Goal: Task Accomplishment & Management: Use online tool/utility

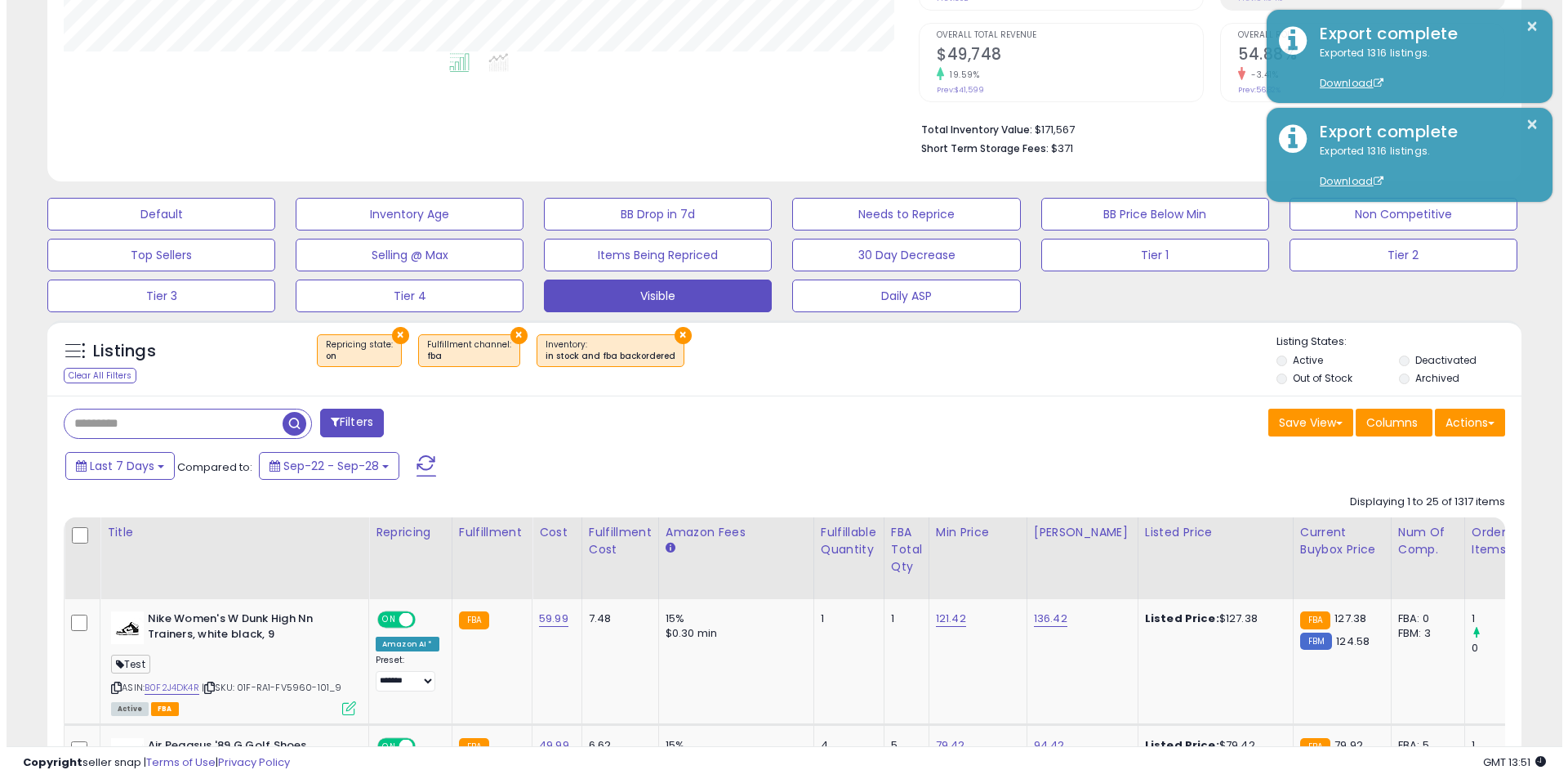
scroll to position [335, 855]
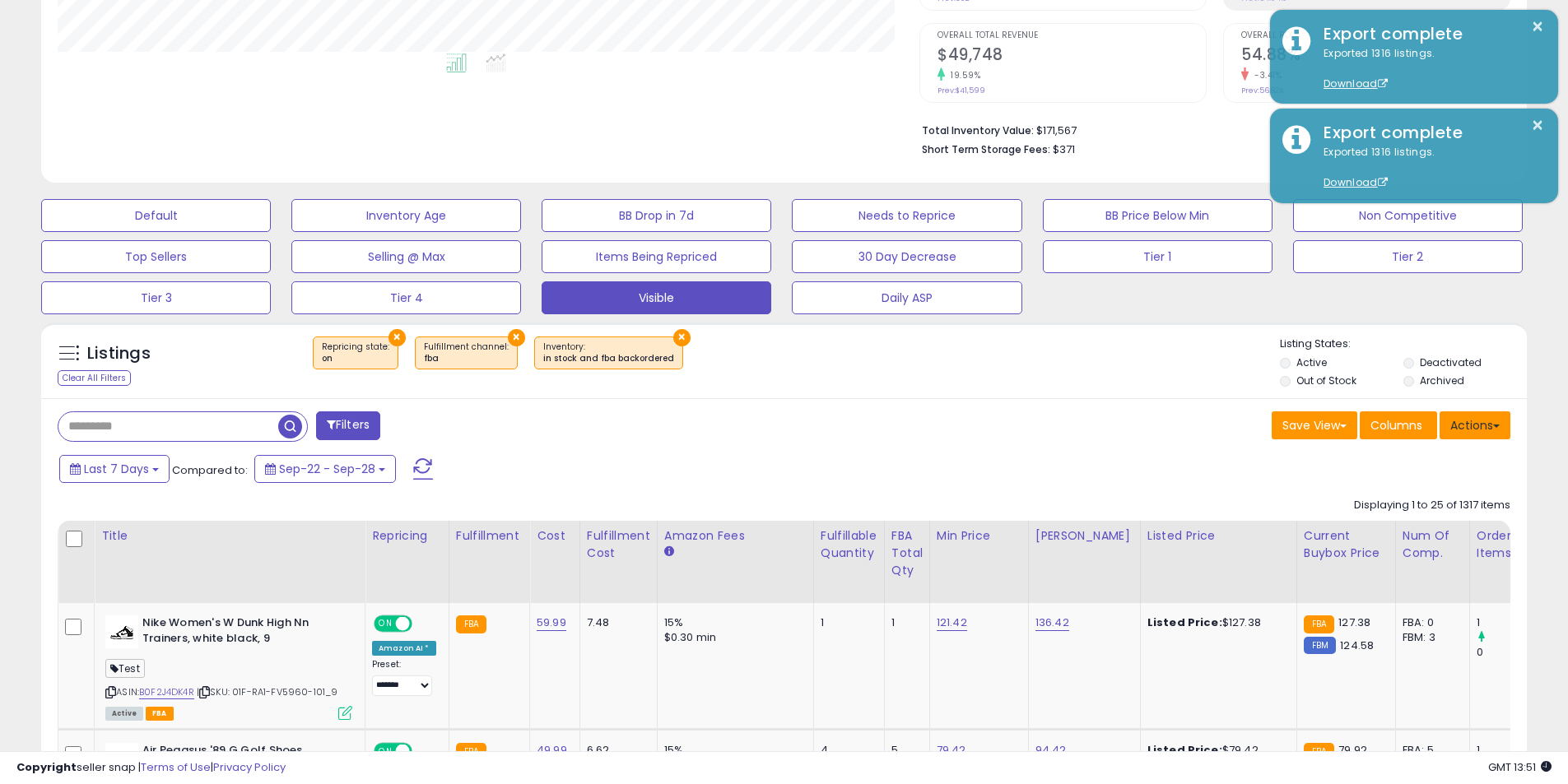
click at [1473, 439] on button "Actions" at bounding box center [1474, 424] width 71 height 28
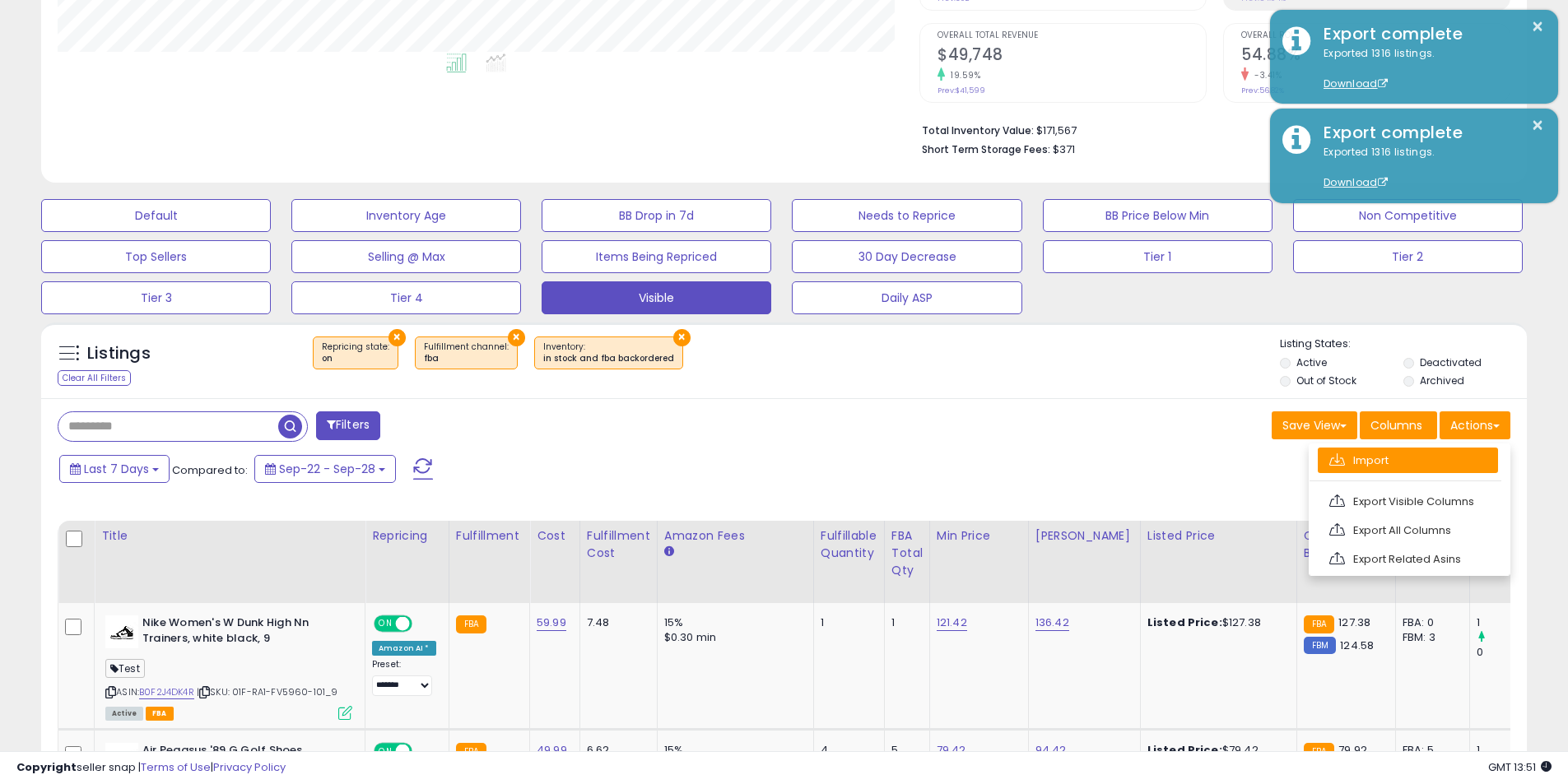
click at [1402, 458] on link "Import" at bounding box center [1408, 460] width 180 height 25
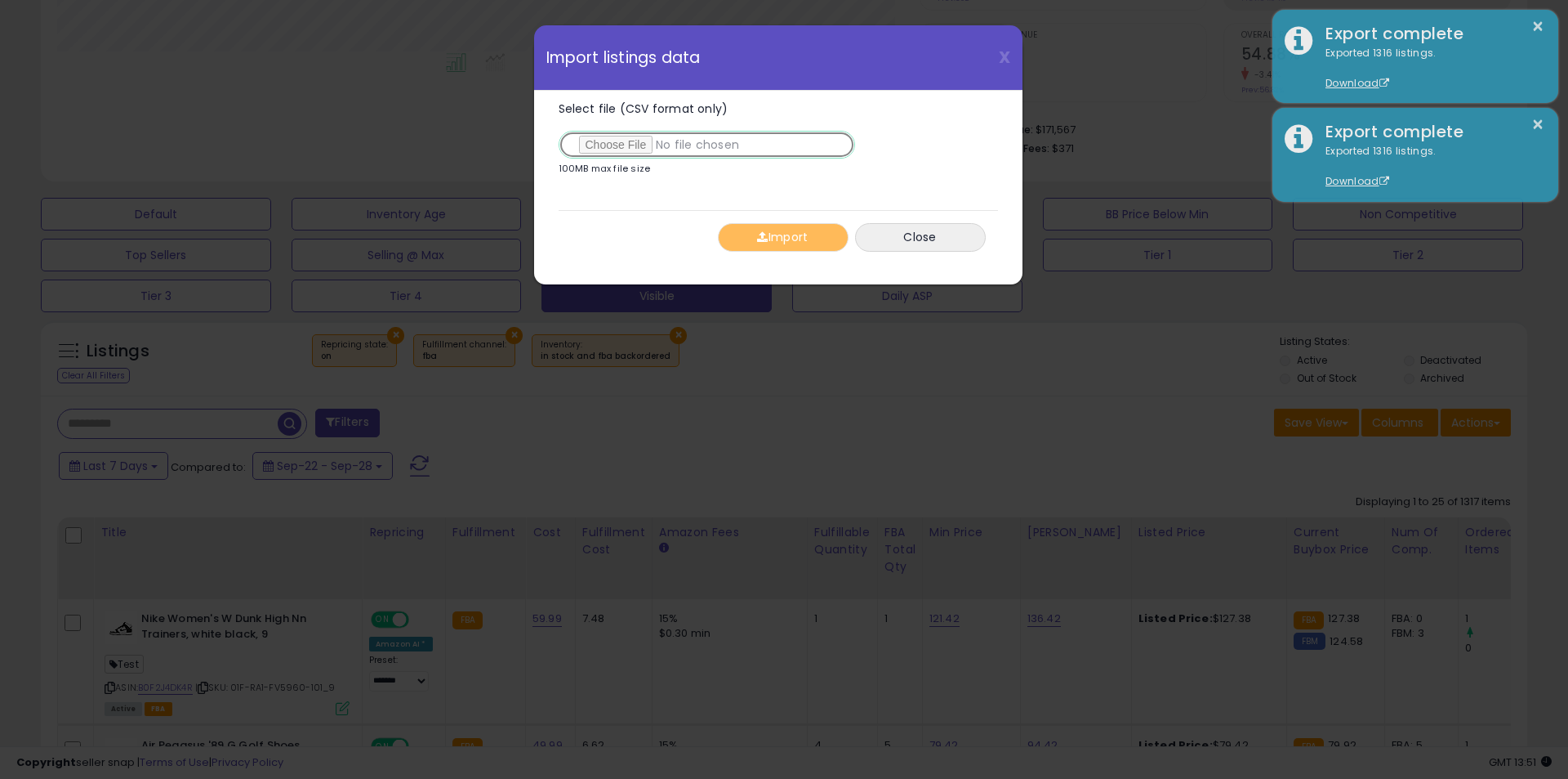
click at [623, 140] on input "Select file (CSV format only)" at bounding box center [707, 144] width 296 height 28
type input "**********"
click at [809, 237] on button "Import" at bounding box center [783, 238] width 130 height 29
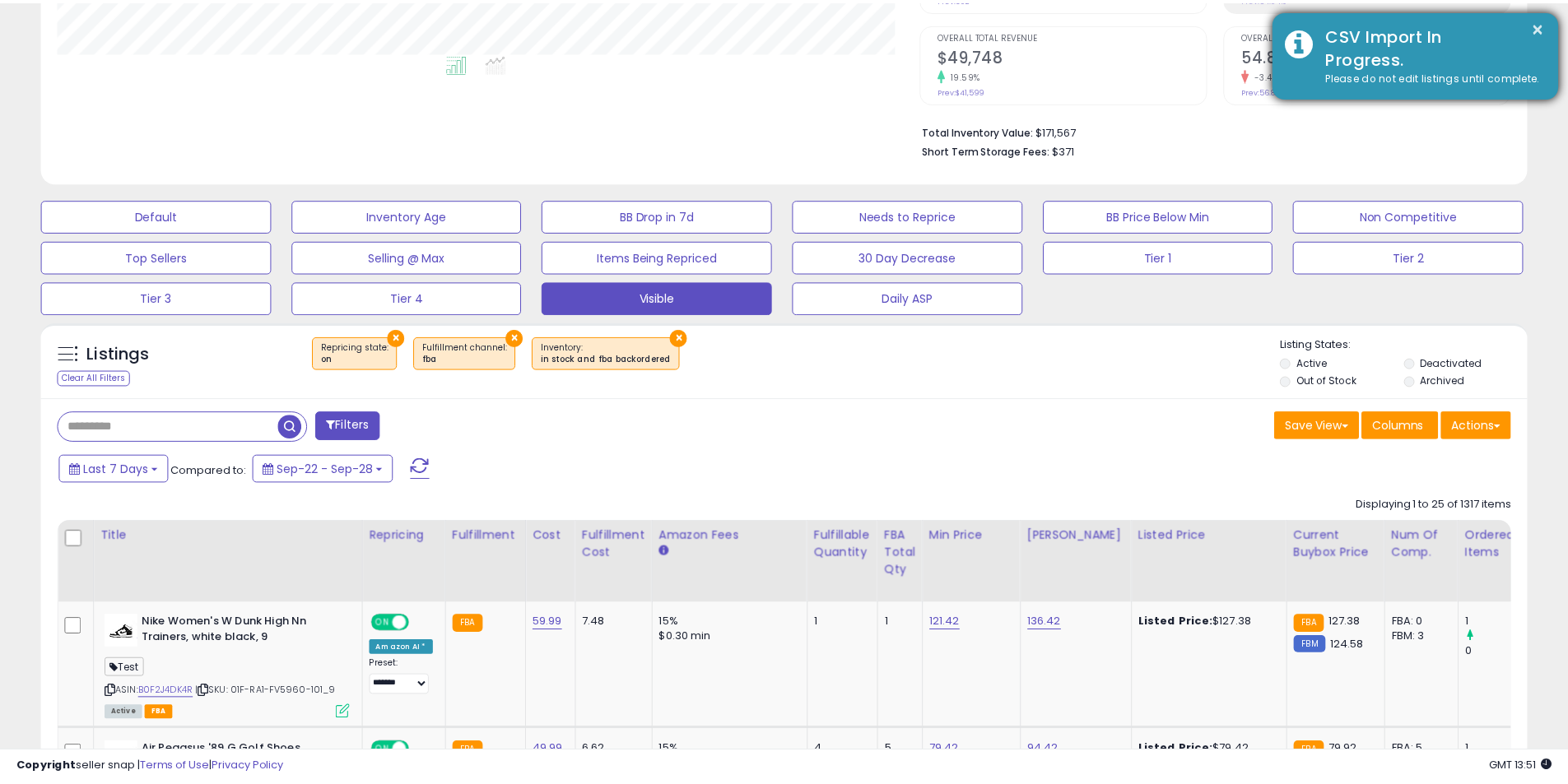
scroll to position [822109, 822056]
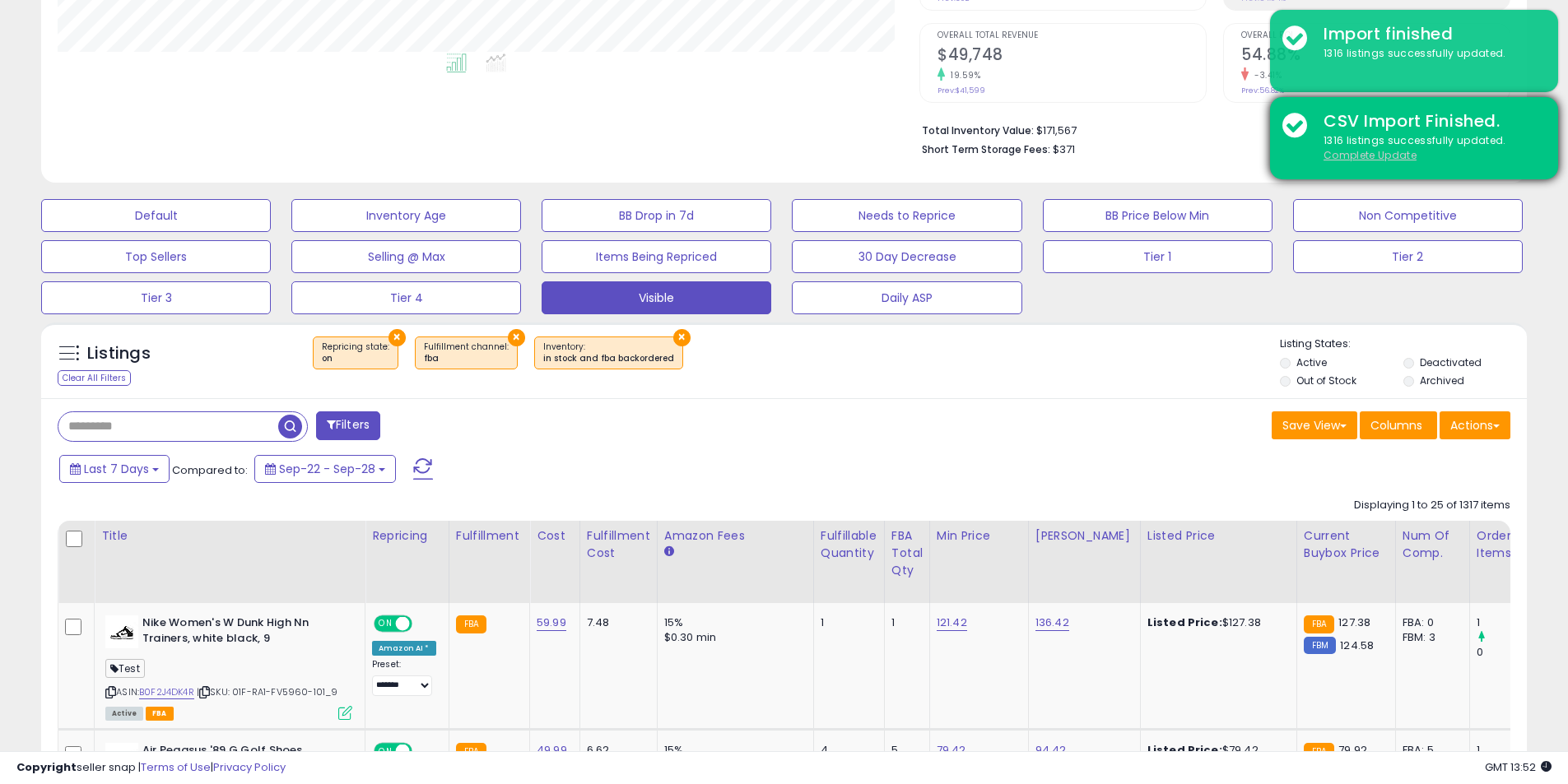
click at [1347, 150] on u "Complete Update" at bounding box center [1369, 156] width 93 height 14
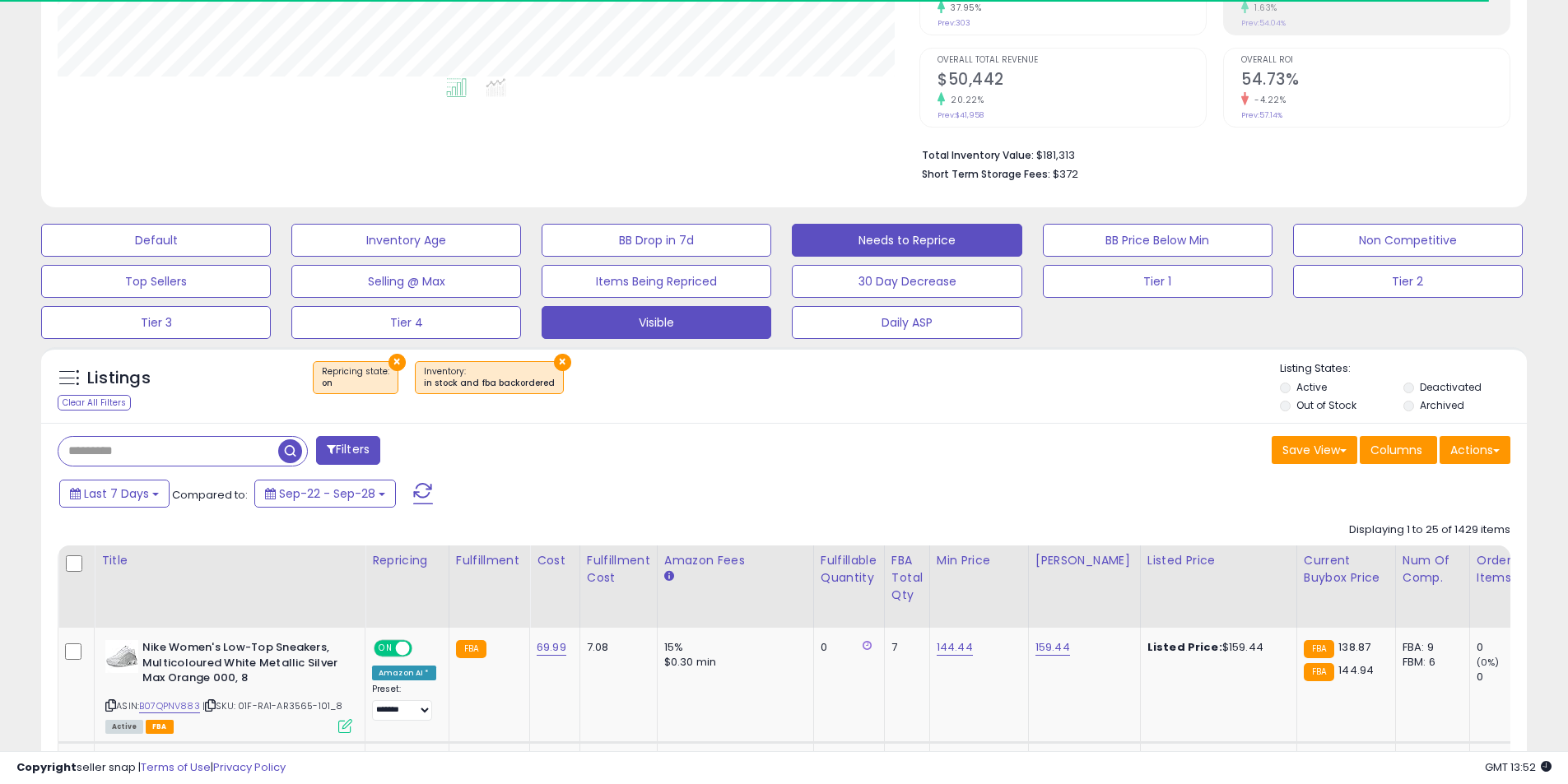
click at [934, 246] on button "Needs to Reprice" at bounding box center [906, 240] width 229 height 33
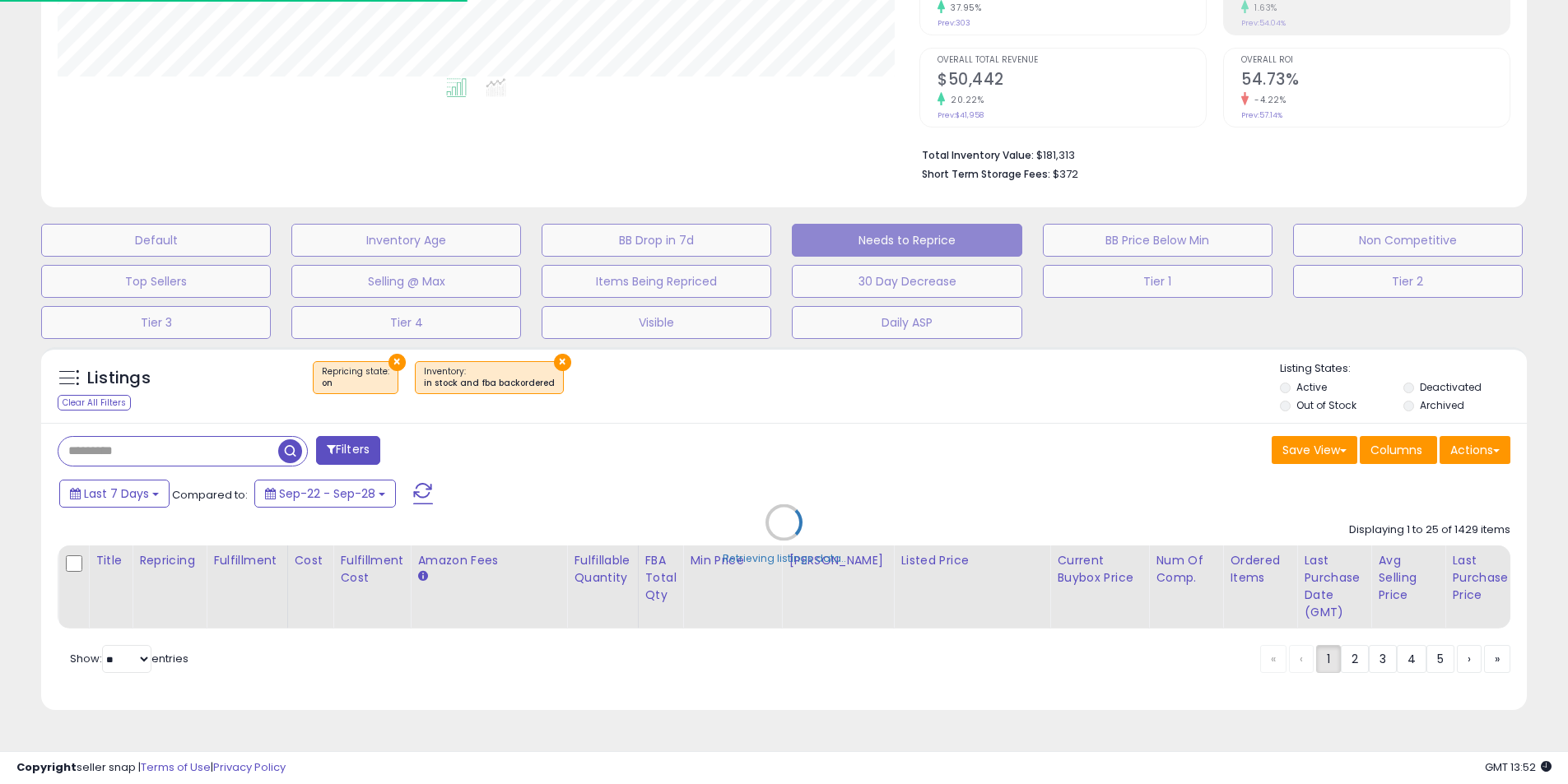
scroll to position [337, 862]
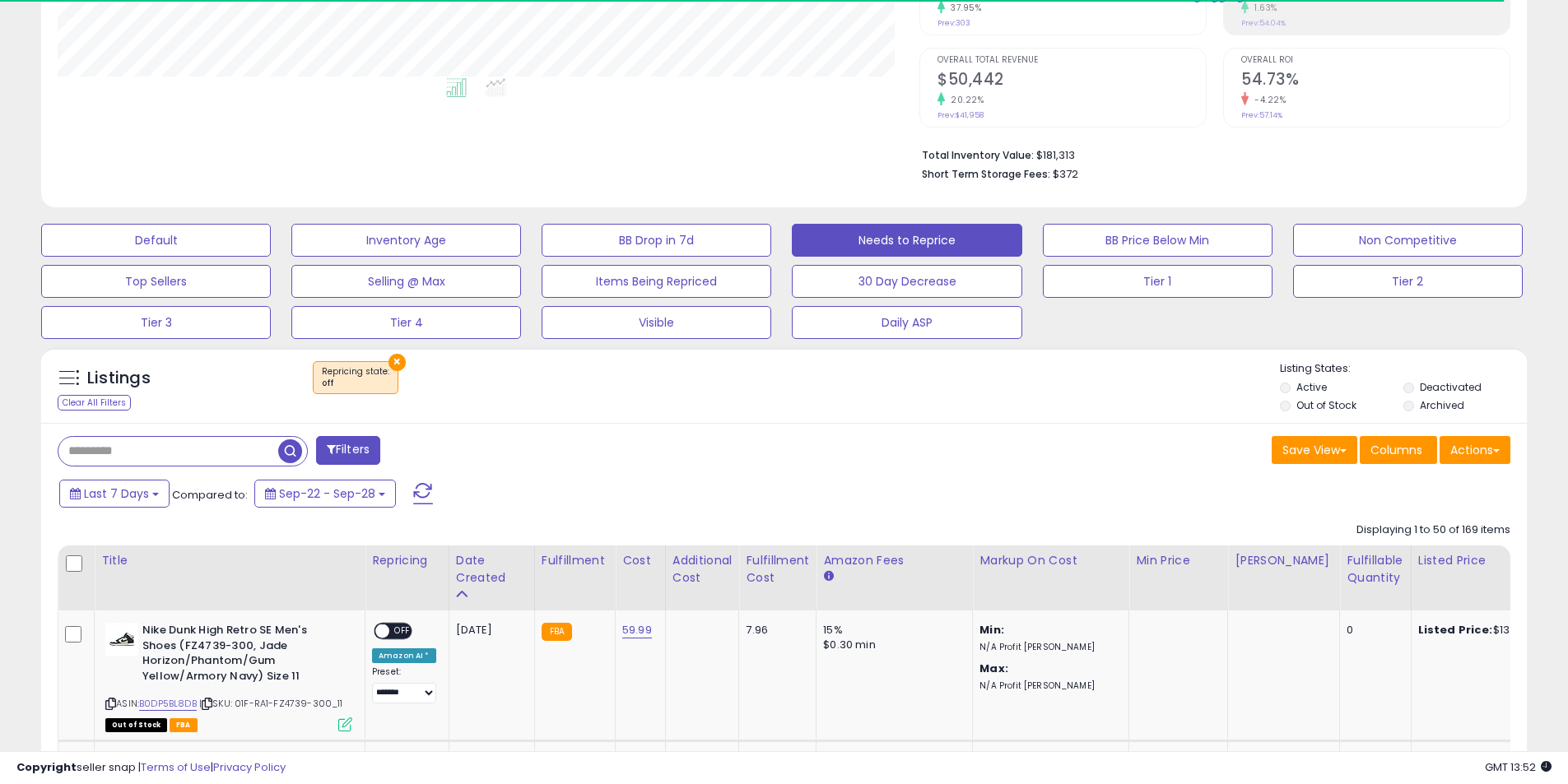
select select "**"
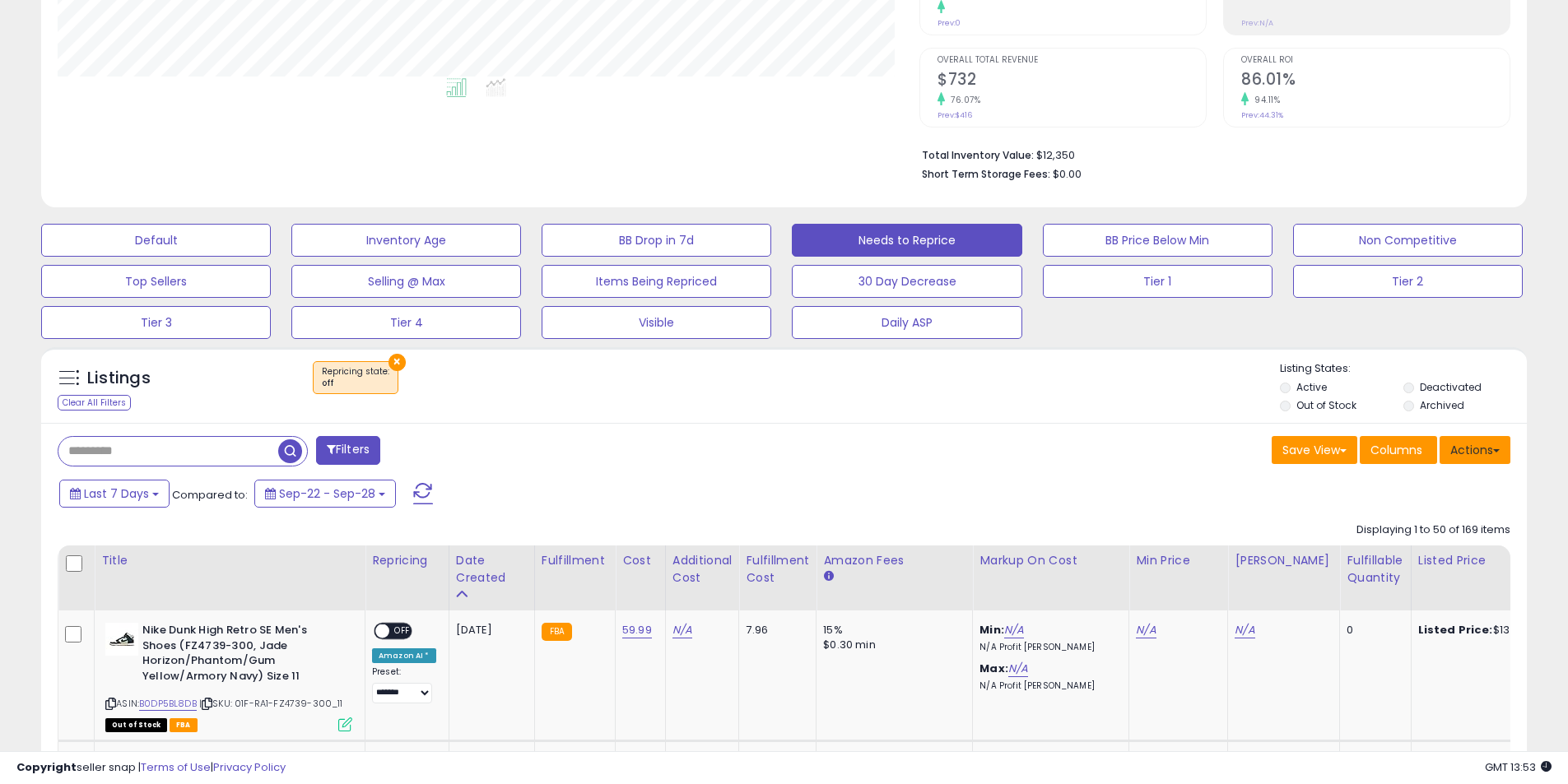
click at [1464, 443] on button "Actions" at bounding box center [1474, 450] width 71 height 28
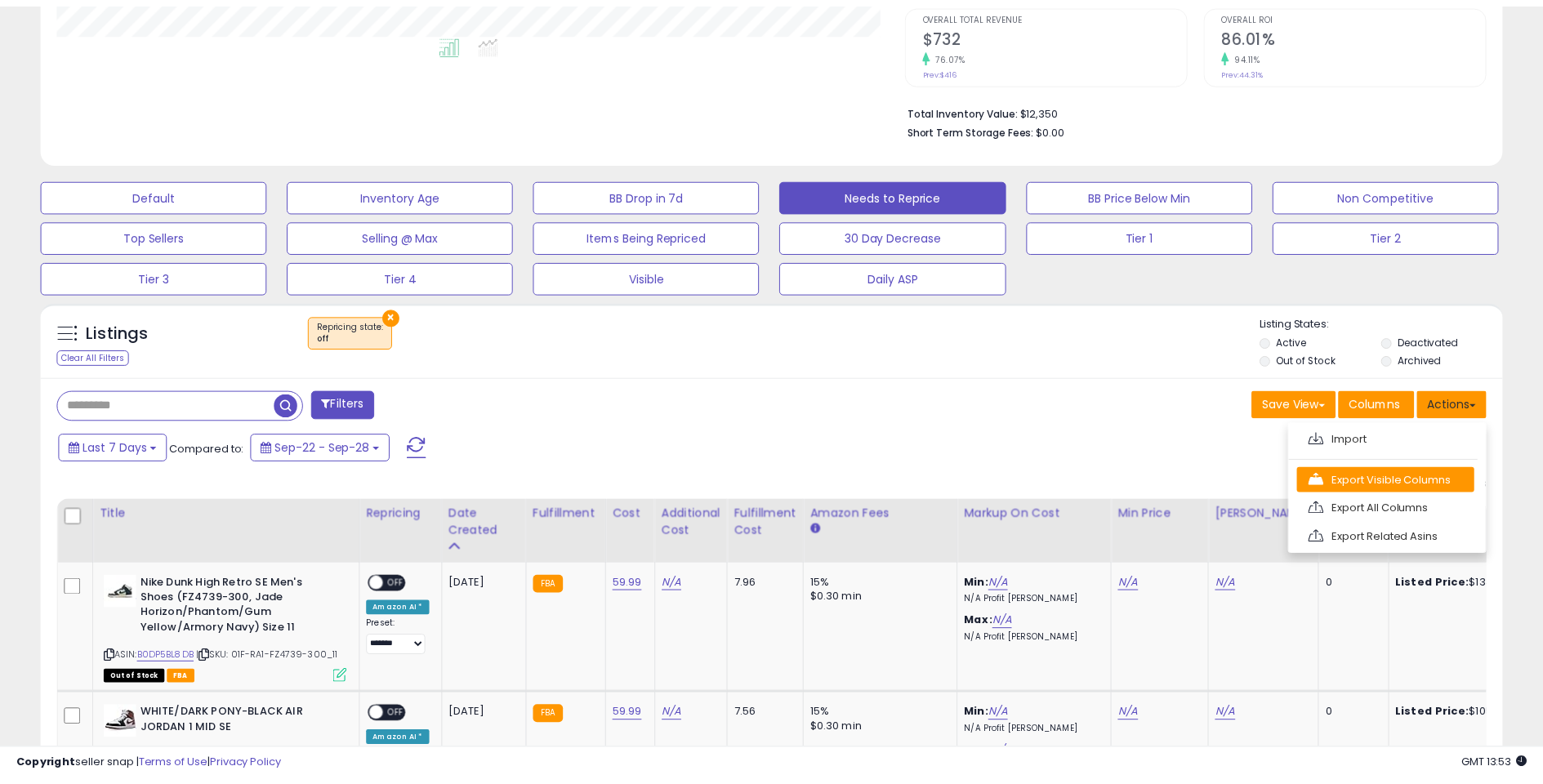
scroll to position [465, 0]
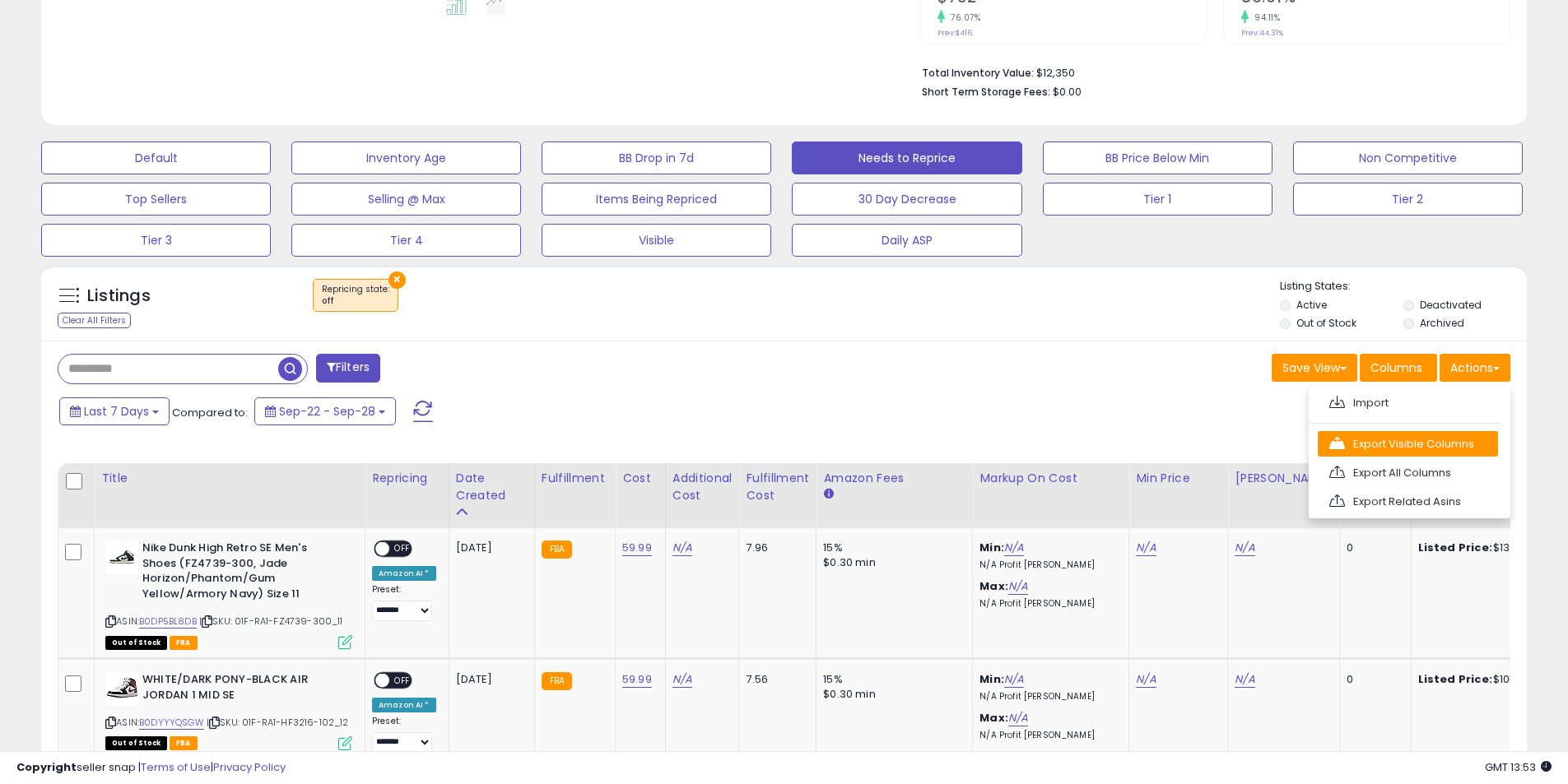
click at [1394, 444] on link "Export Visible Columns" at bounding box center [1408, 443] width 180 height 25
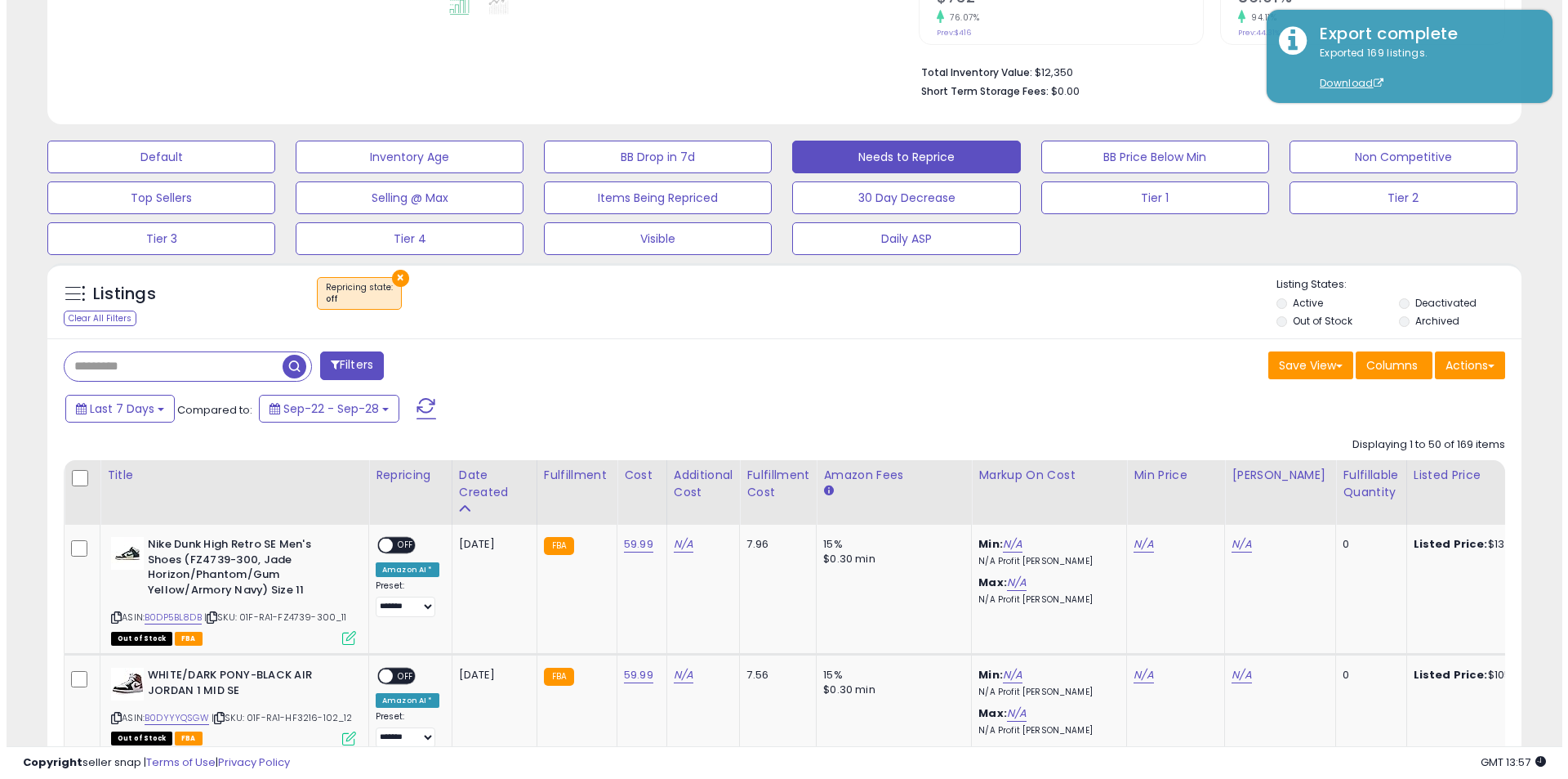
scroll to position [335, 855]
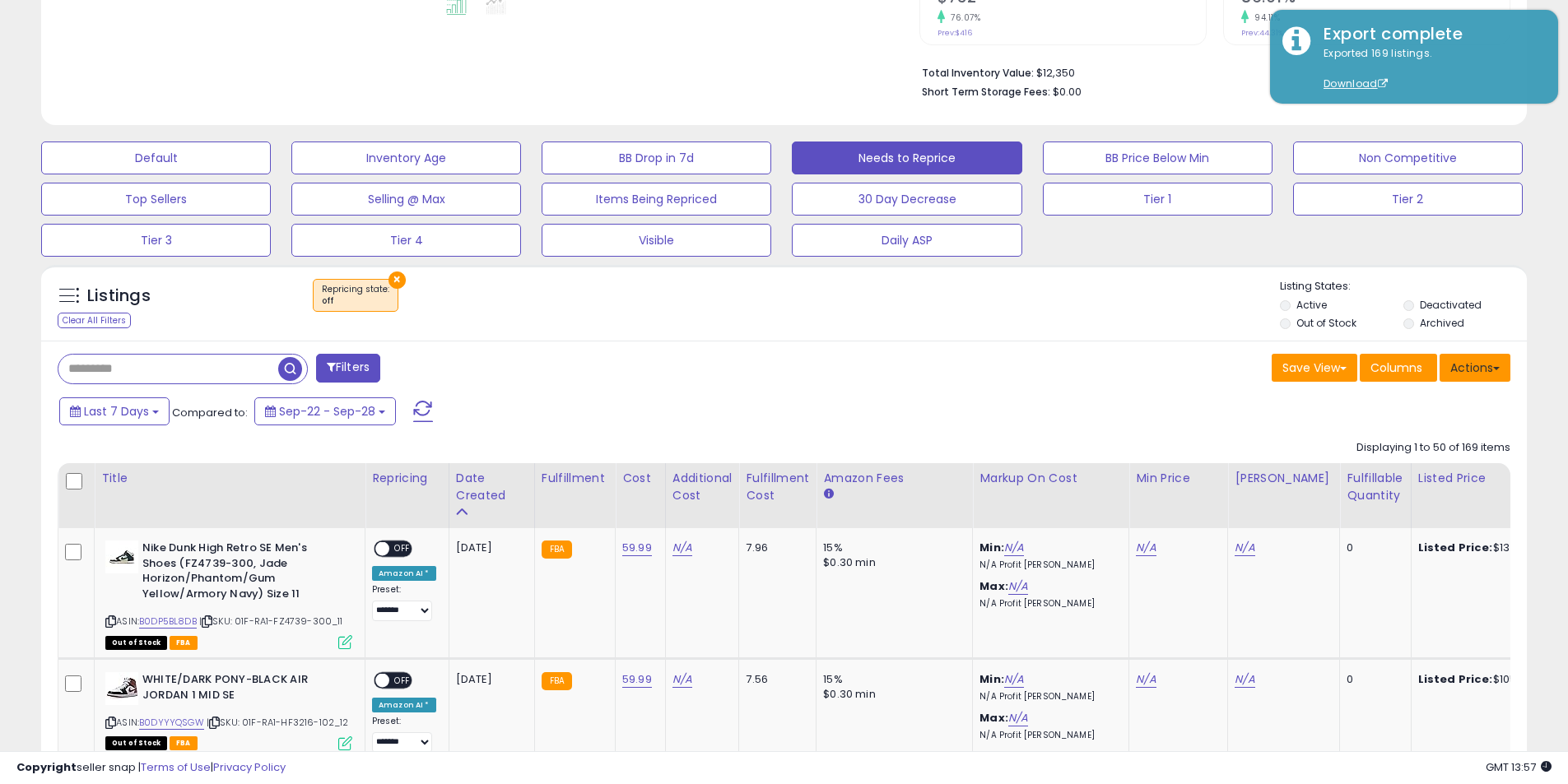
click at [1487, 369] on button "Actions" at bounding box center [1474, 367] width 71 height 28
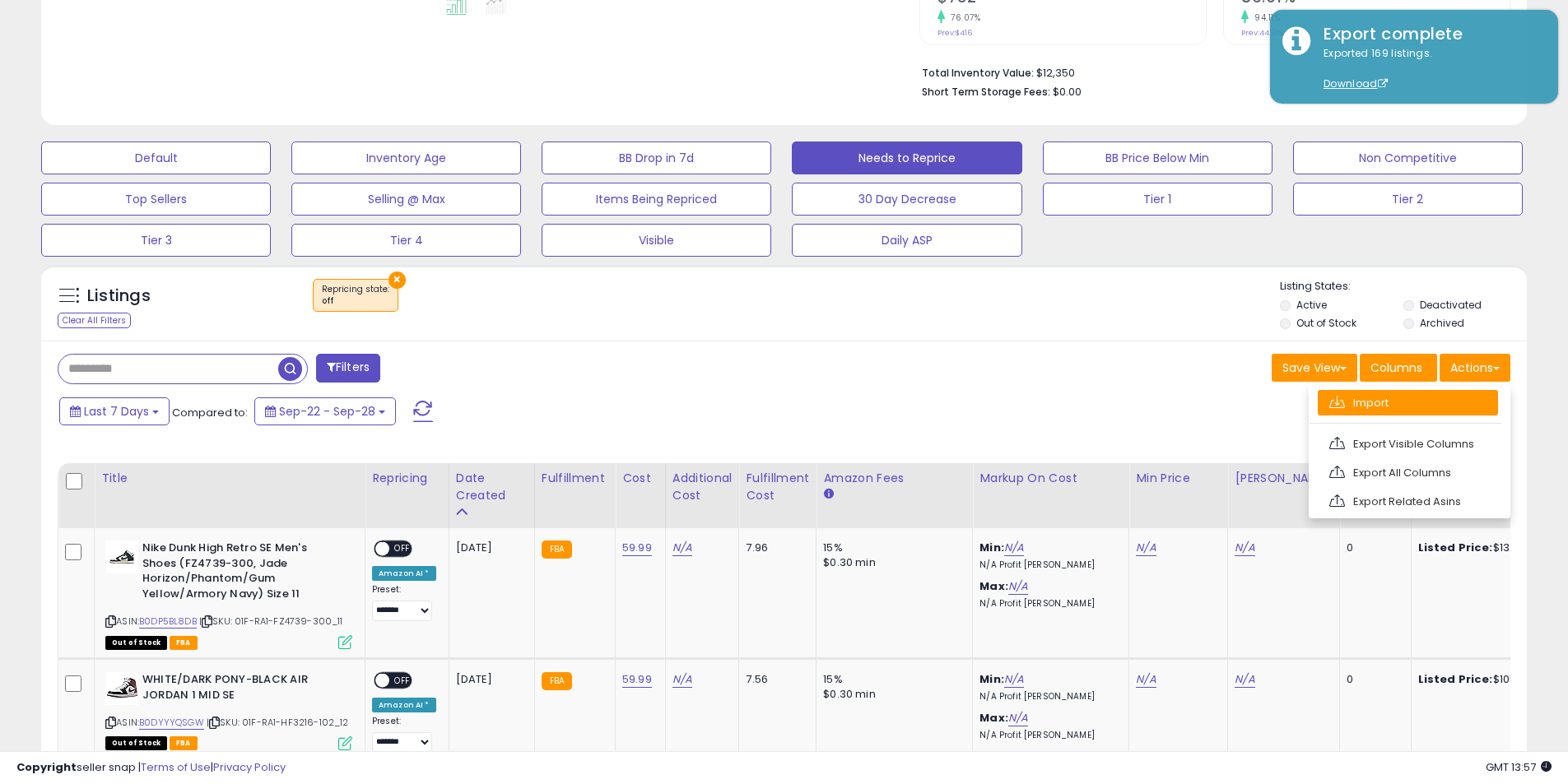
click at [1420, 414] on link "Import" at bounding box center [1408, 403] width 180 height 25
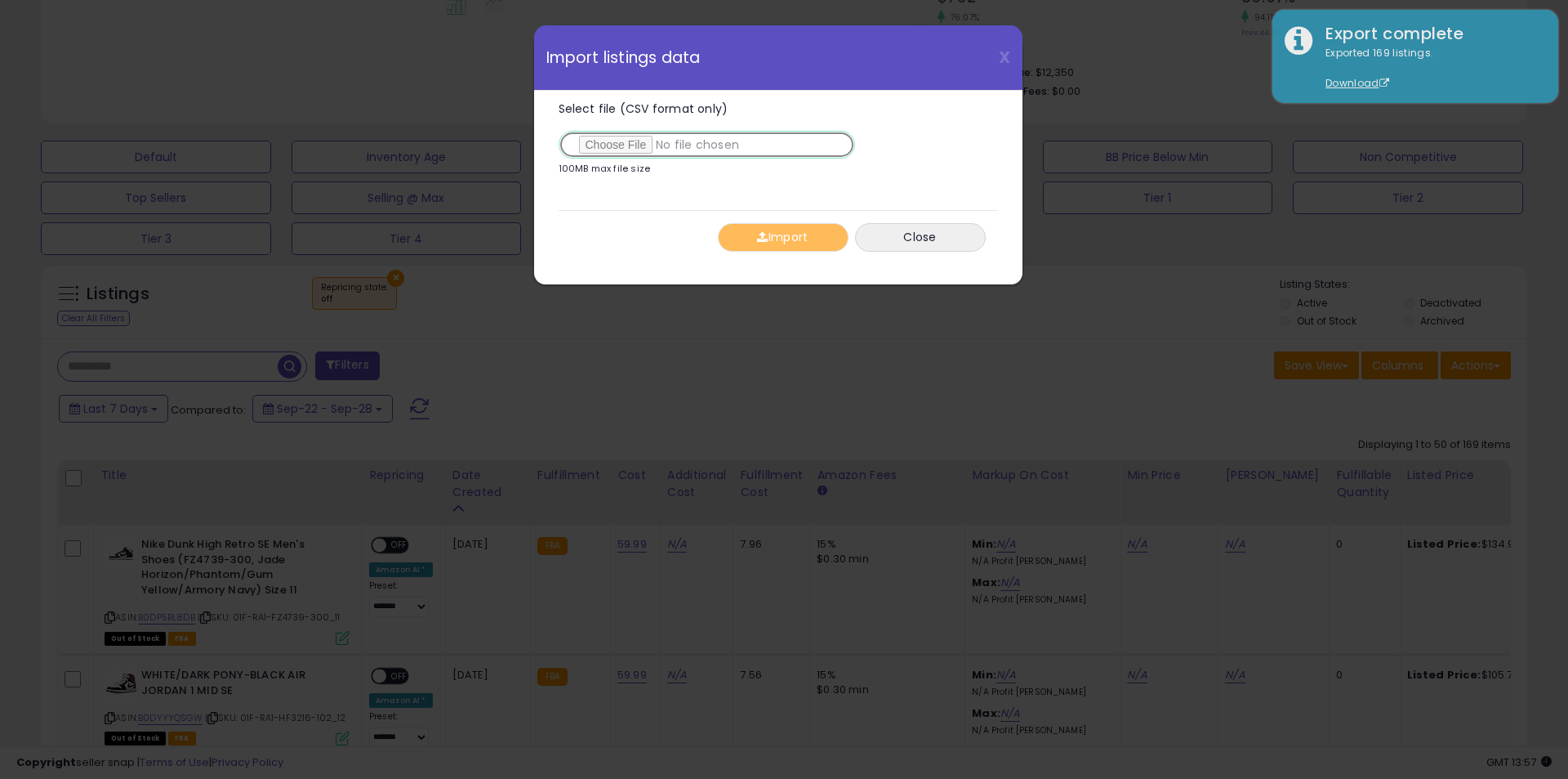
click at [590, 139] on input "Select file (CSV format only)" at bounding box center [707, 144] width 296 height 28
type input "**********"
click at [786, 243] on button "Import" at bounding box center [783, 238] width 130 height 29
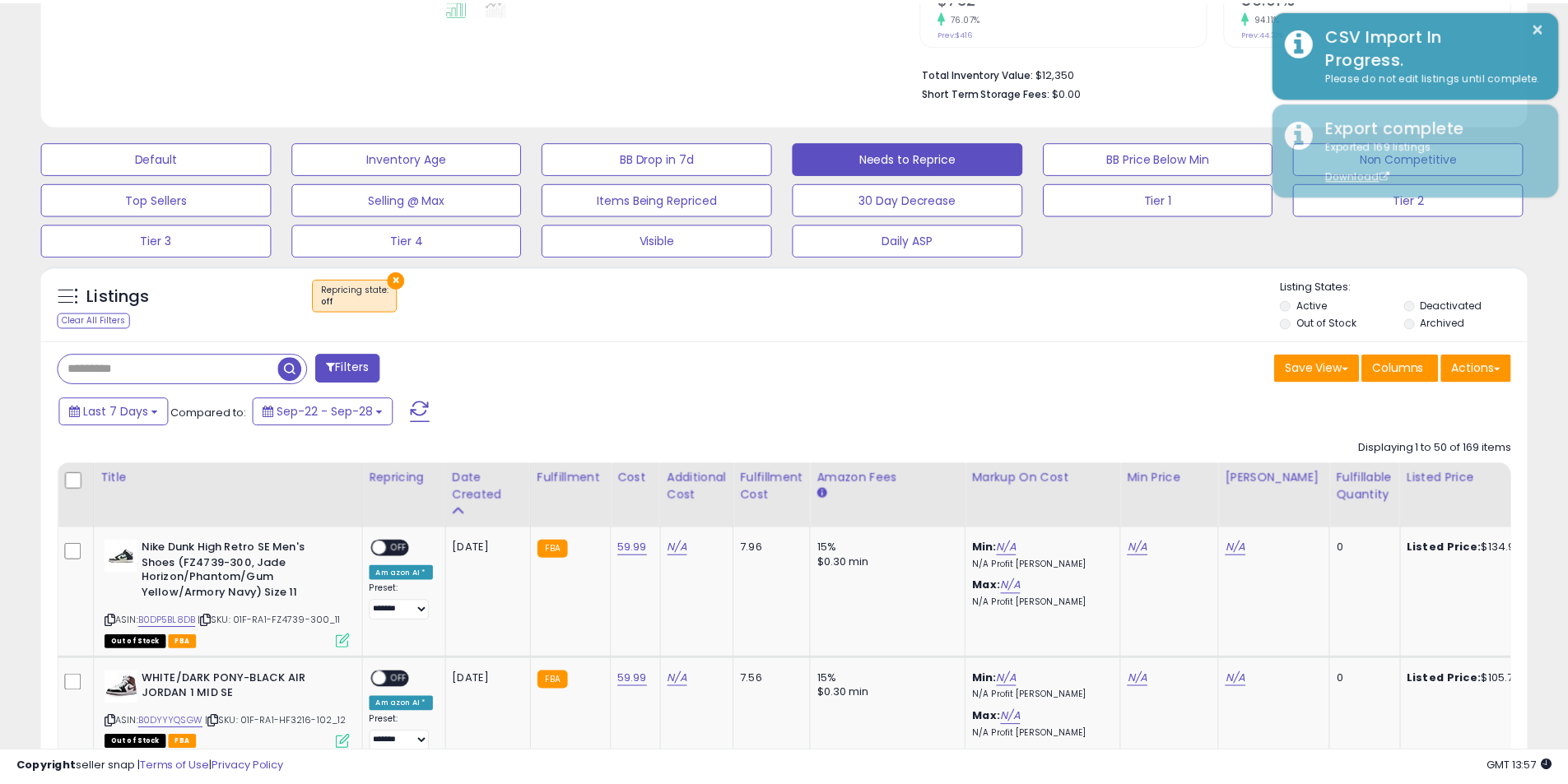
scroll to position [822109, 822056]
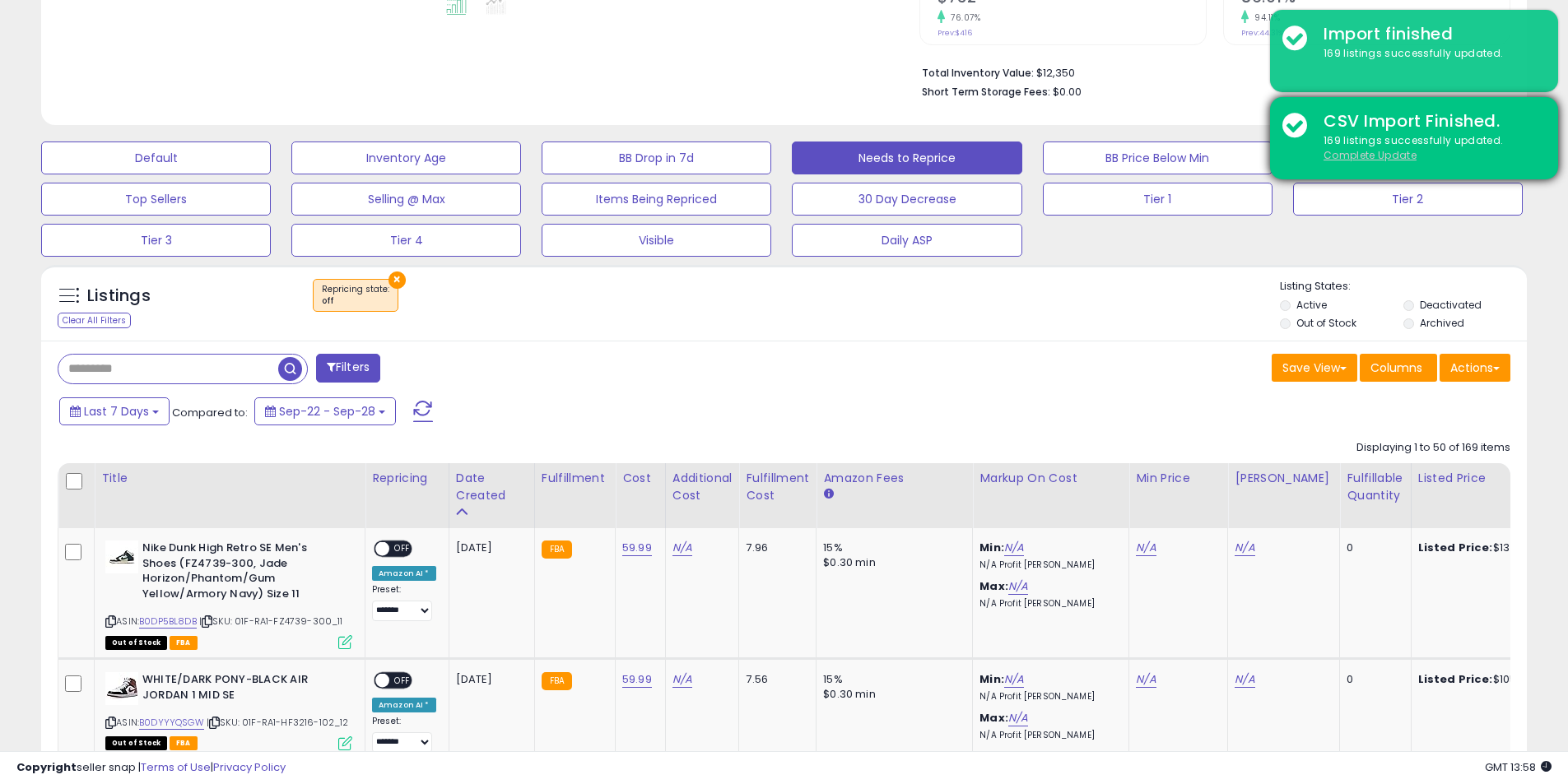
click at [1364, 153] on u "Complete Update" at bounding box center [1369, 156] width 93 height 14
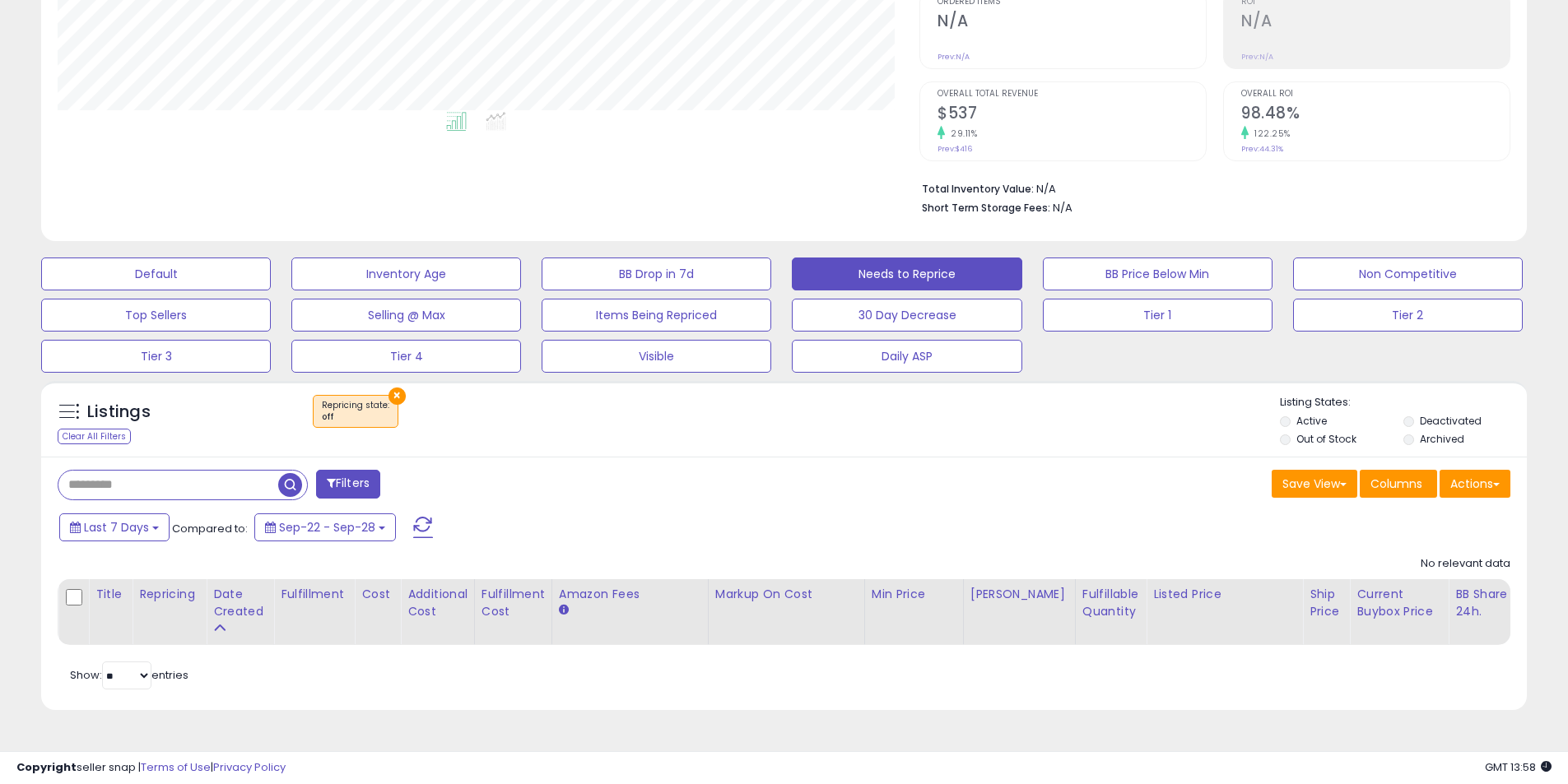
scroll to position [337, 862]
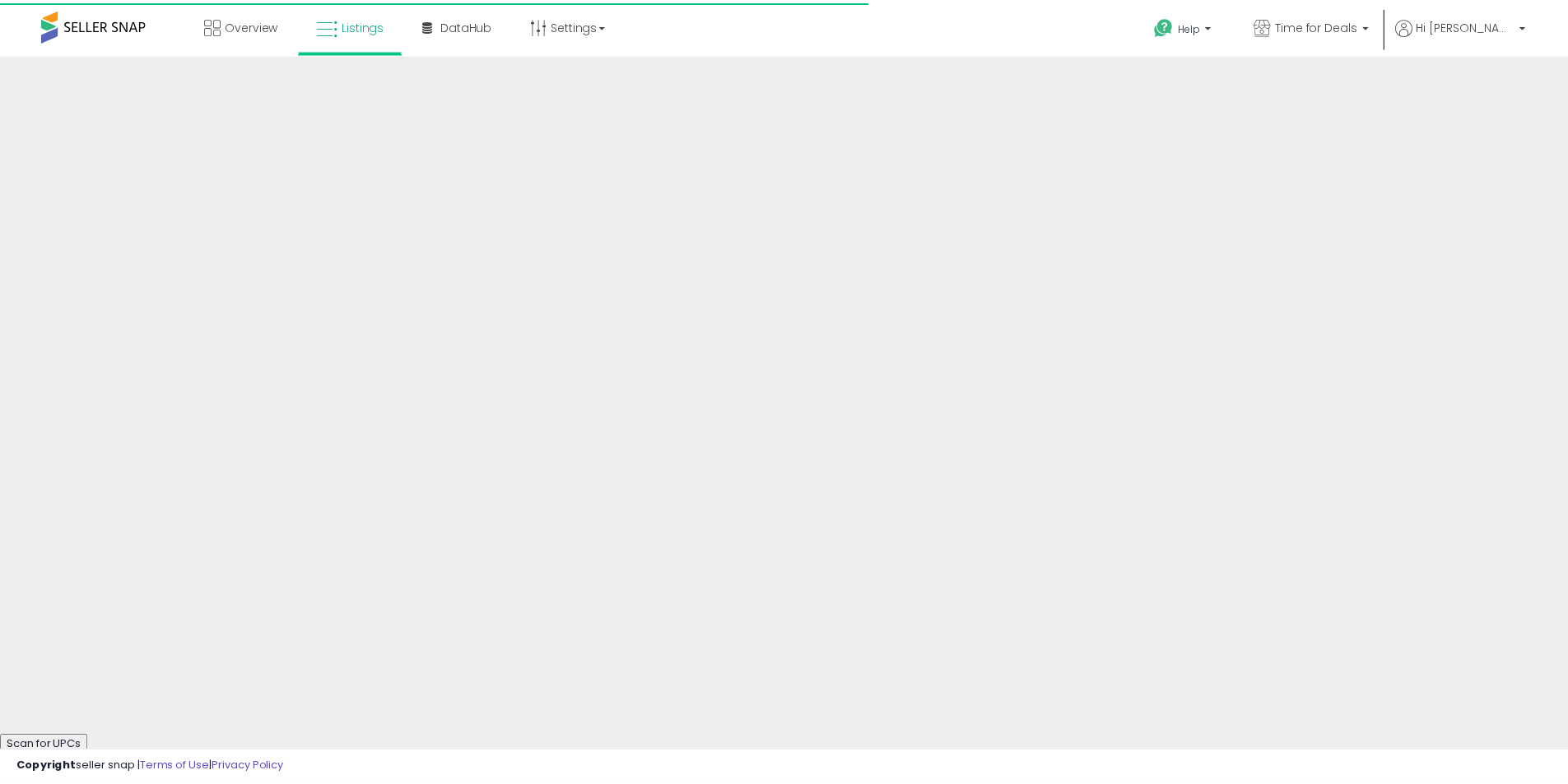
scroll to position [352, 0]
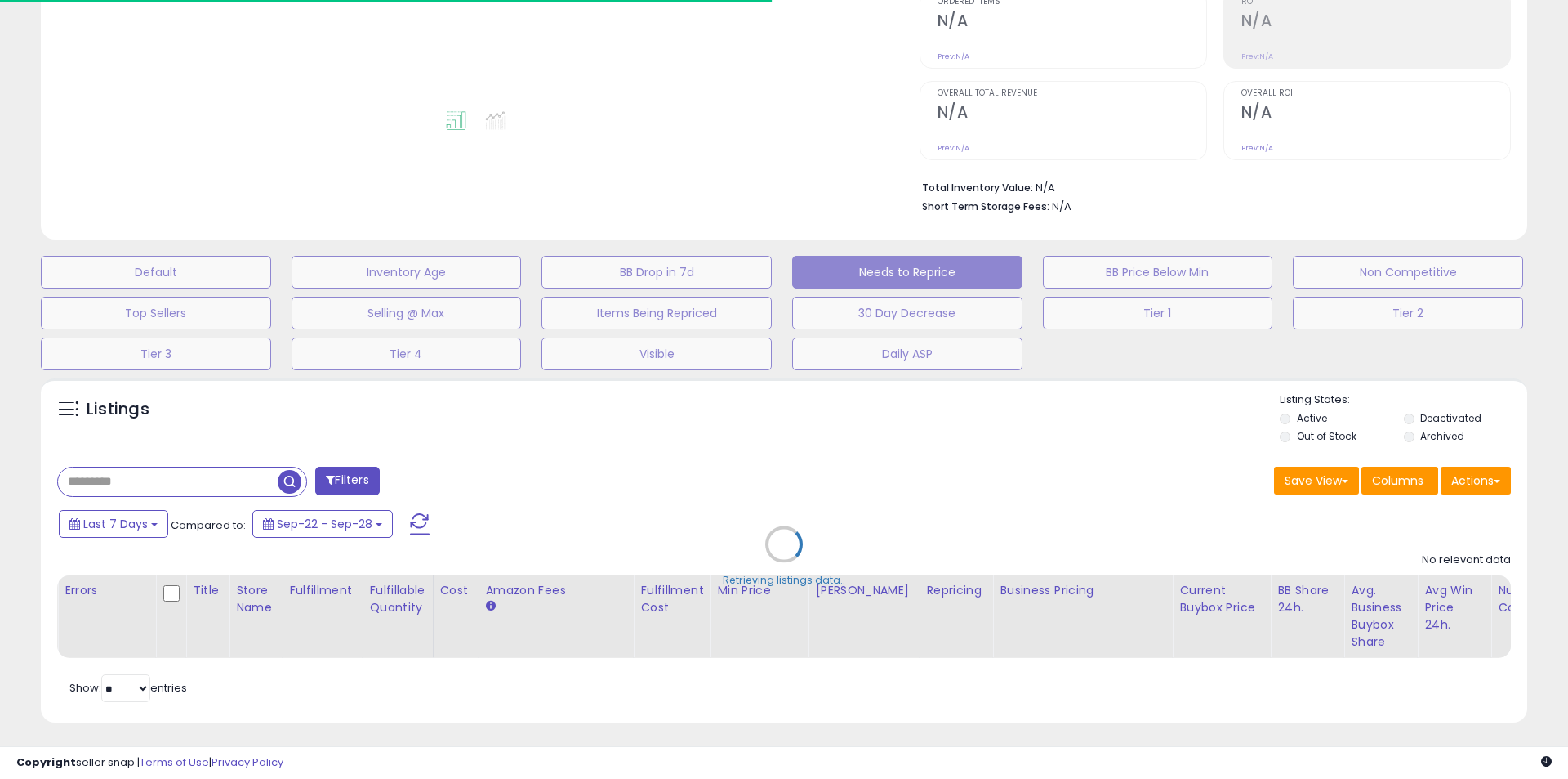
select select "**"
